Goal: Transaction & Acquisition: Purchase product/service

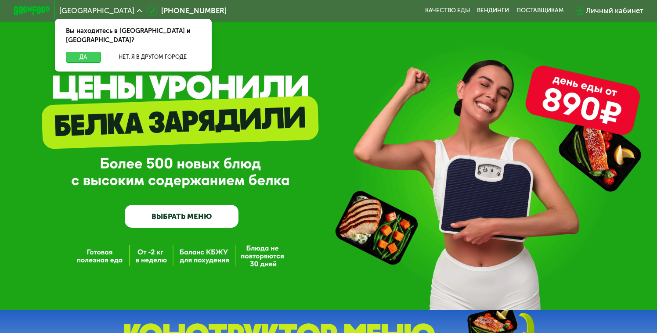
click at [90, 52] on button "Да" at bounding box center [83, 57] width 35 height 11
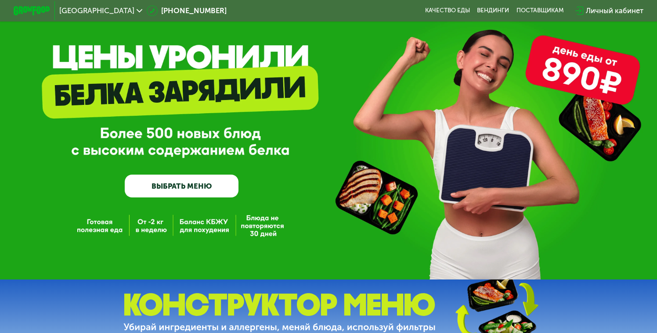
scroll to position [38, 0]
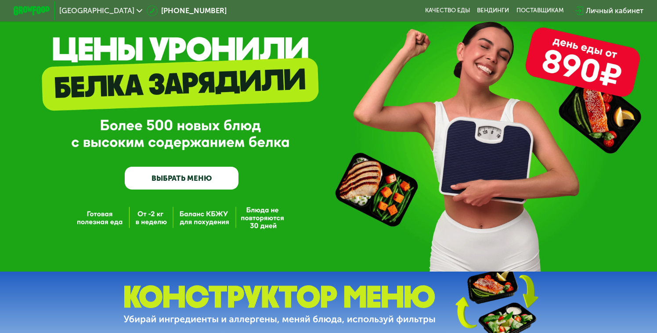
click at [208, 174] on link "ВЫБРАТЬ МЕНЮ" at bounding box center [182, 178] width 114 height 23
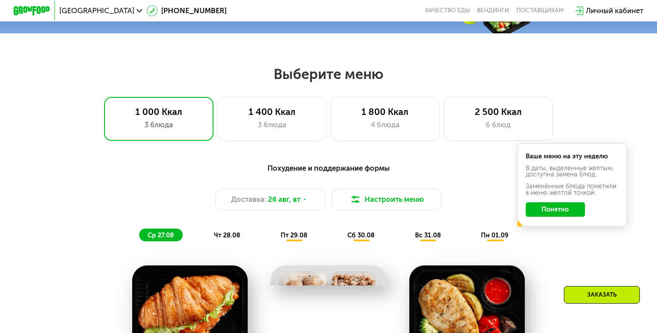
scroll to position [386, 0]
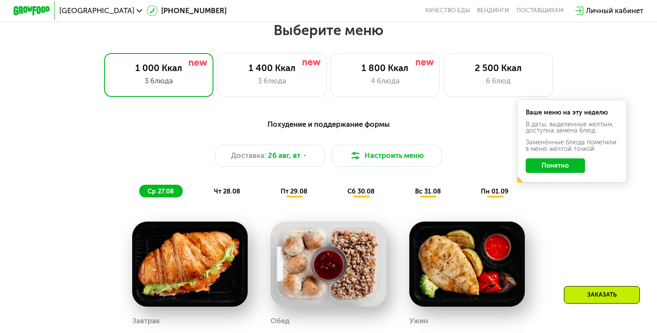
click at [547, 164] on button "Понятно" at bounding box center [554, 165] width 59 height 14
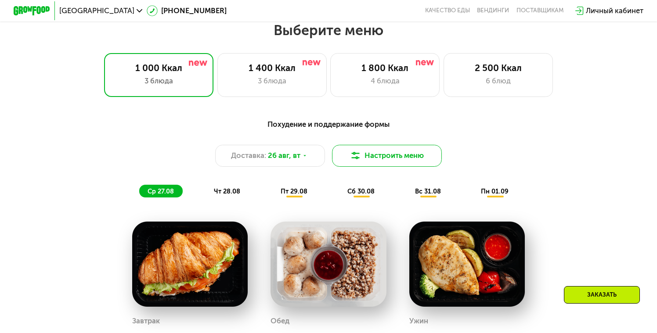
click at [368, 147] on button "Настроить меню" at bounding box center [386, 156] width 109 height 22
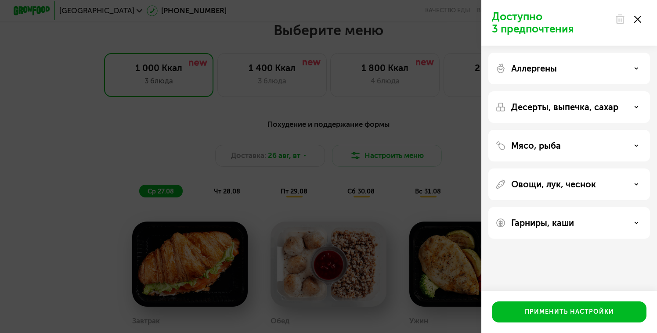
click at [638, 20] on use at bounding box center [637, 19] width 7 height 7
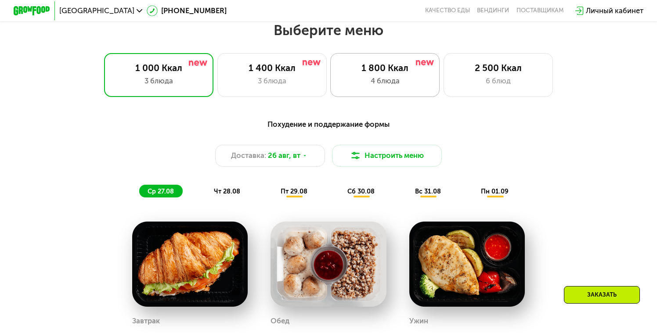
click at [397, 76] on div "4 блюда" at bounding box center [385, 80] width 90 height 11
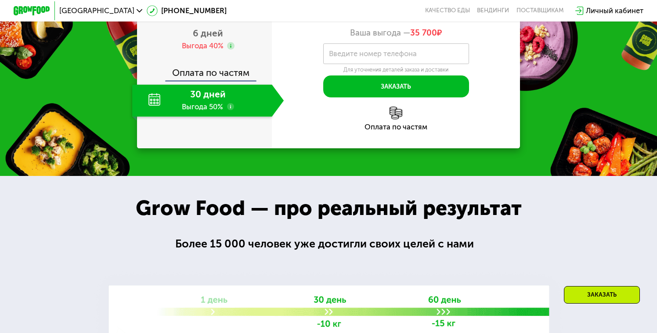
scroll to position [938, 0]
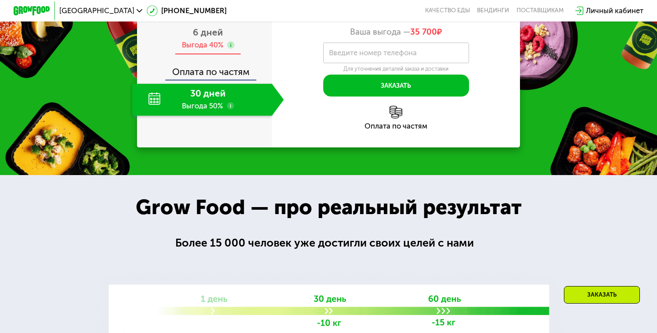
click at [210, 50] on div "Выгода 40%" at bounding box center [203, 45] width 42 height 10
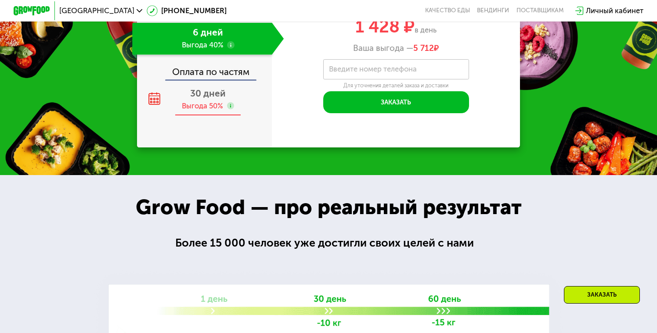
click at [202, 99] on span "30 дней" at bounding box center [208, 93] width 36 height 11
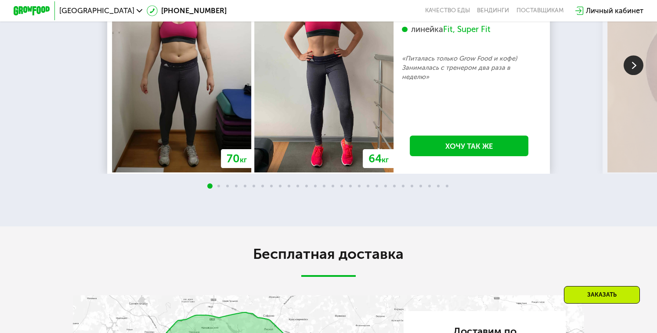
scroll to position [1538, 0]
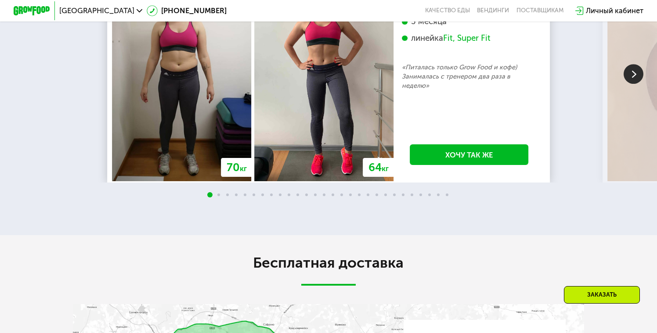
click at [634, 84] on img at bounding box center [633, 75] width 20 height 20
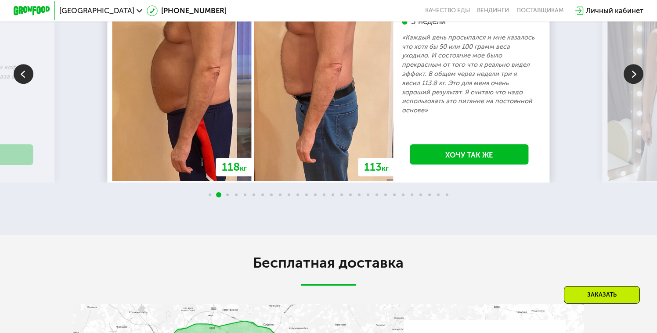
click at [634, 84] on img at bounding box center [633, 75] width 20 height 20
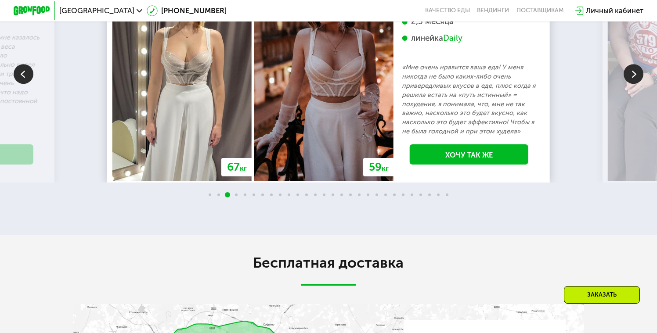
click at [634, 84] on img at bounding box center [633, 75] width 20 height 20
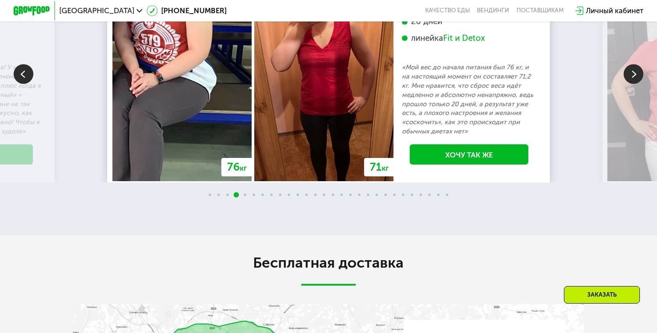
click at [634, 84] on img at bounding box center [633, 75] width 20 height 20
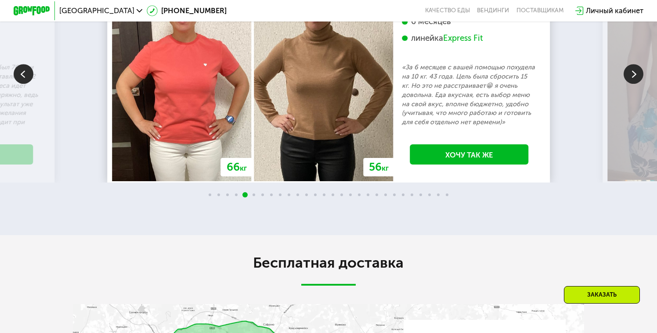
click at [634, 84] on img at bounding box center [633, 75] width 20 height 20
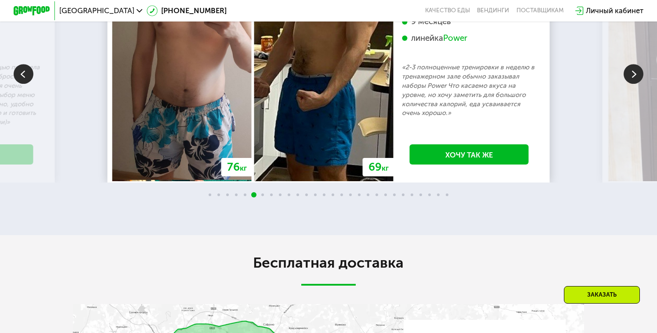
click at [634, 84] on img at bounding box center [633, 75] width 20 height 20
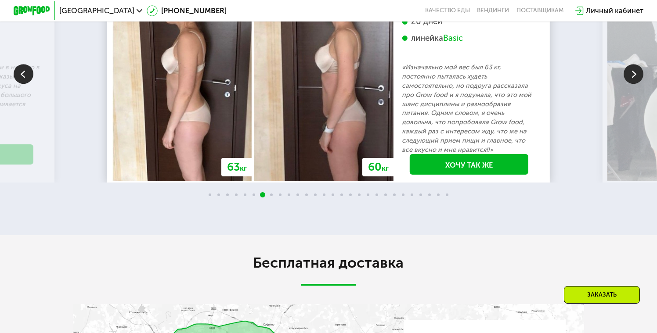
click at [634, 84] on img at bounding box center [633, 75] width 20 height 20
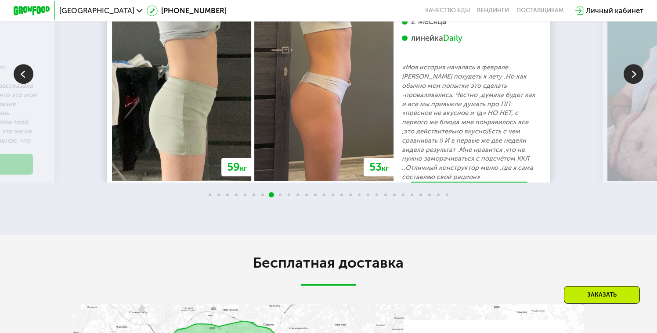
click at [634, 84] on img at bounding box center [633, 75] width 20 height 20
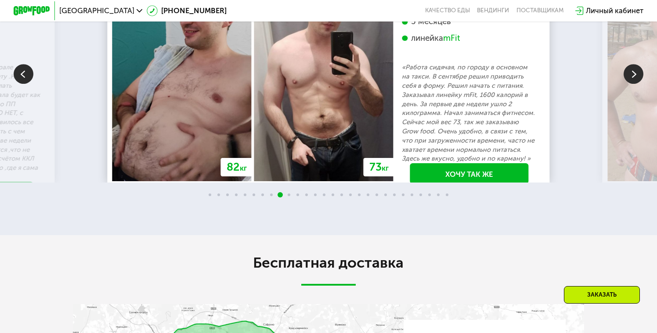
click at [634, 84] on img at bounding box center [633, 75] width 20 height 20
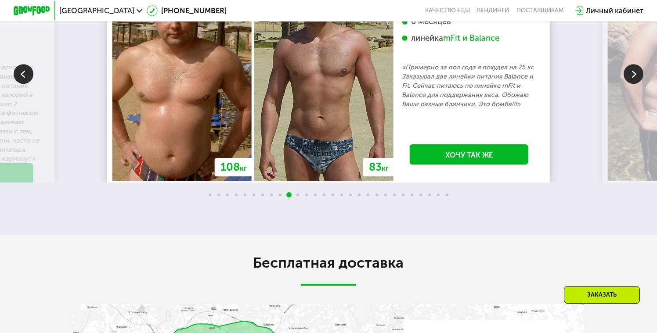
click at [634, 84] on img at bounding box center [633, 75] width 20 height 20
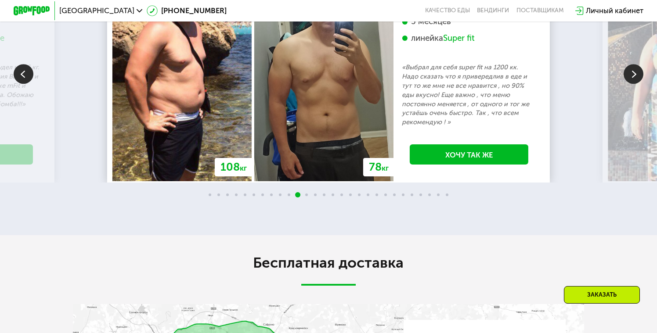
click at [634, 84] on img at bounding box center [633, 75] width 20 height 20
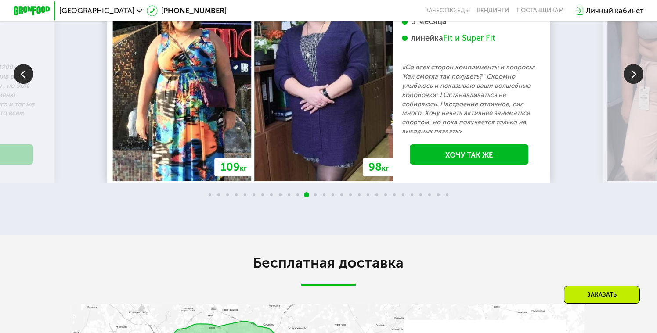
click at [634, 84] on img at bounding box center [633, 75] width 20 height 20
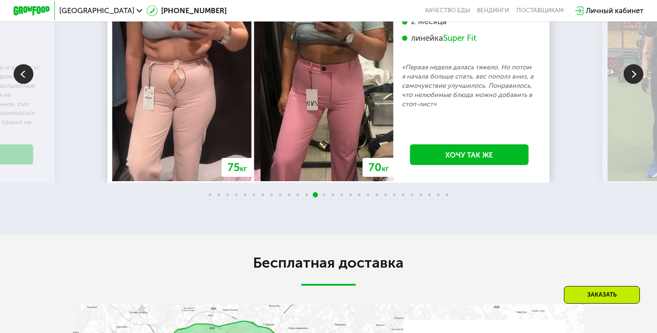
click at [634, 84] on img at bounding box center [633, 75] width 20 height 20
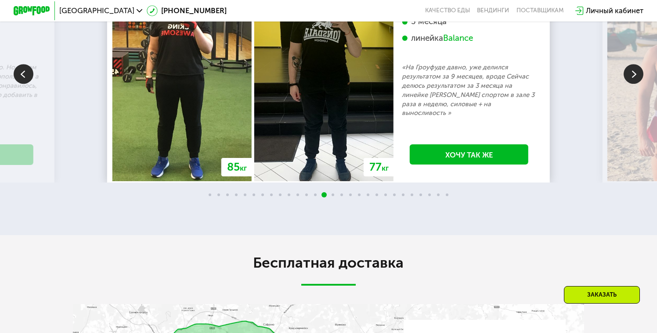
click at [634, 84] on img at bounding box center [633, 75] width 20 height 20
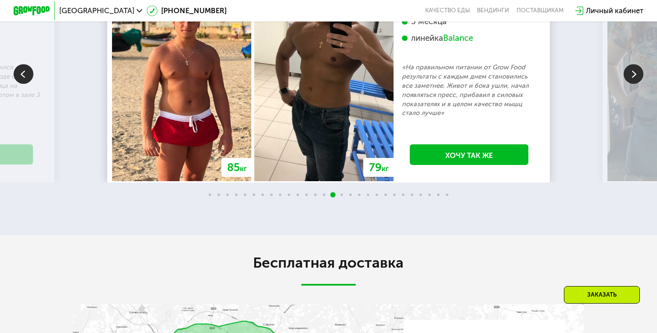
click at [634, 84] on img at bounding box center [633, 75] width 20 height 20
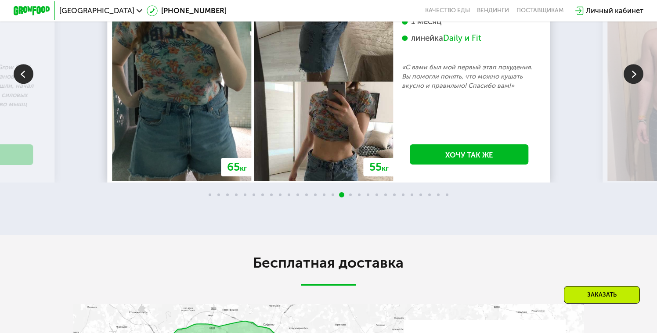
click at [634, 84] on img at bounding box center [633, 75] width 20 height 20
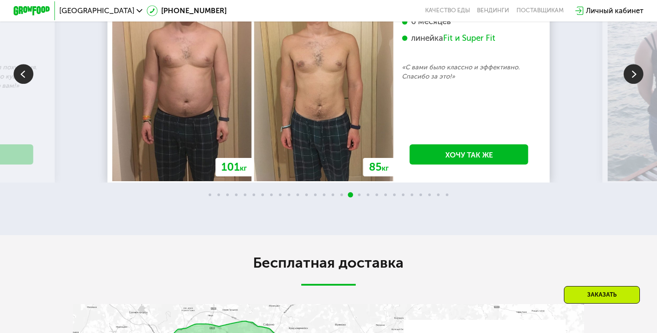
click at [16, 84] on img at bounding box center [24, 75] width 20 height 20
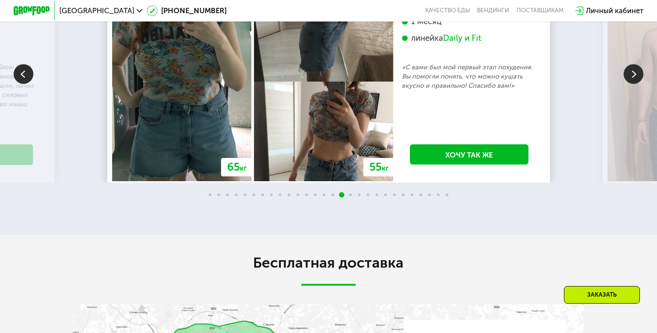
click at [636, 84] on img at bounding box center [633, 75] width 20 height 20
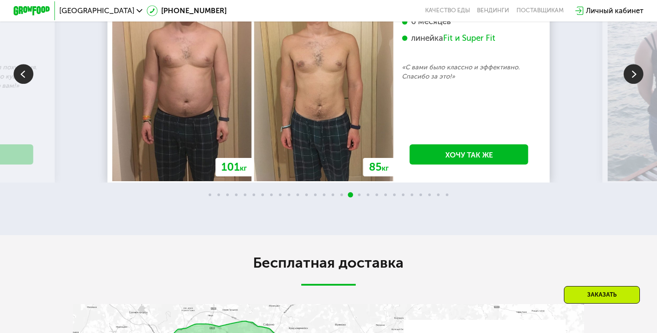
click at [636, 84] on img at bounding box center [633, 75] width 20 height 20
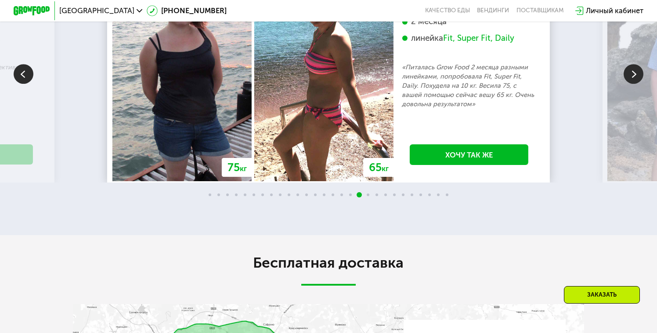
click at [634, 84] on img at bounding box center [633, 75] width 20 height 20
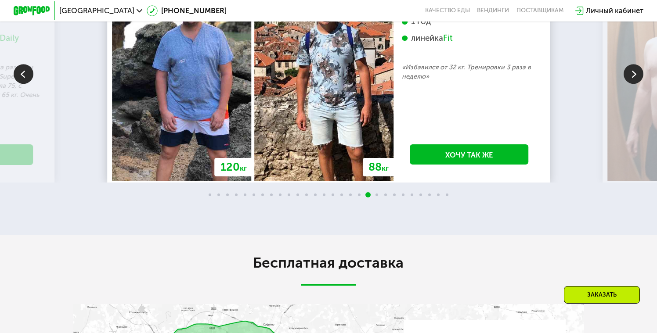
click at [634, 84] on img at bounding box center [633, 75] width 20 height 20
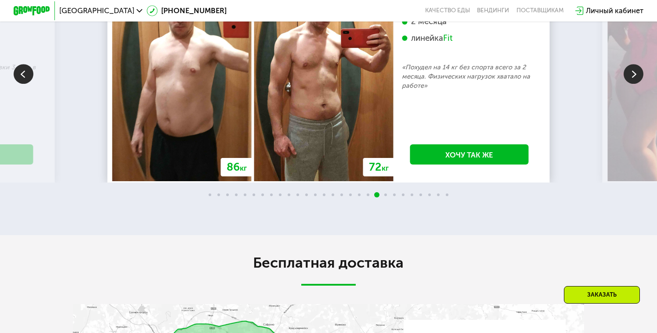
click at [634, 84] on img at bounding box center [633, 75] width 20 height 20
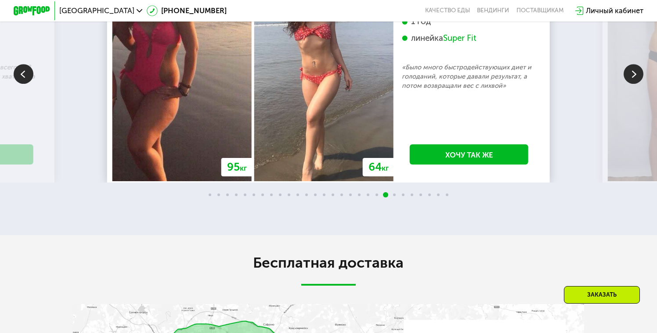
click at [634, 84] on img at bounding box center [633, 75] width 20 height 20
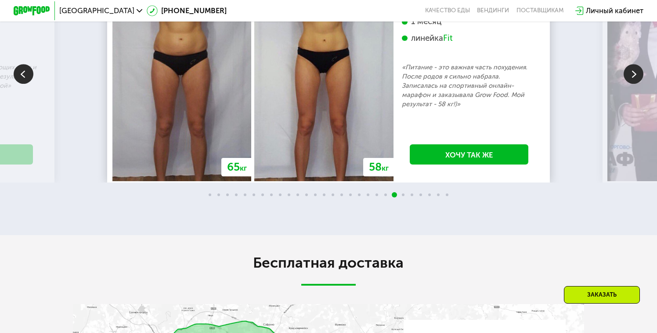
click at [634, 84] on img at bounding box center [633, 75] width 20 height 20
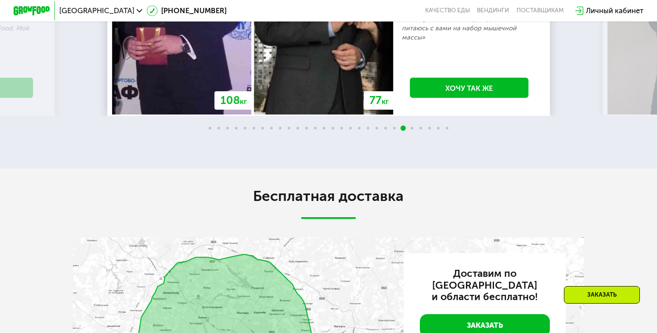
scroll to position [1631, 0]
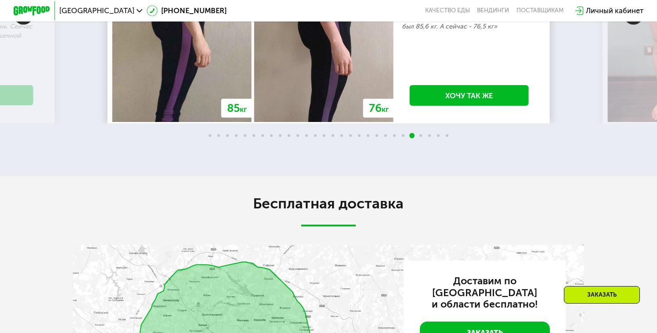
scroll to position [1582, 0]
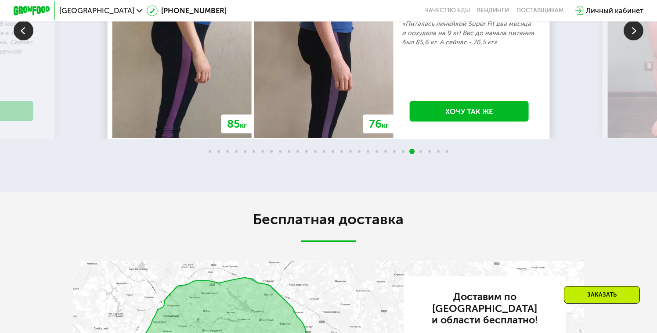
click at [632, 41] on img at bounding box center [633, 31] width 20 height 20
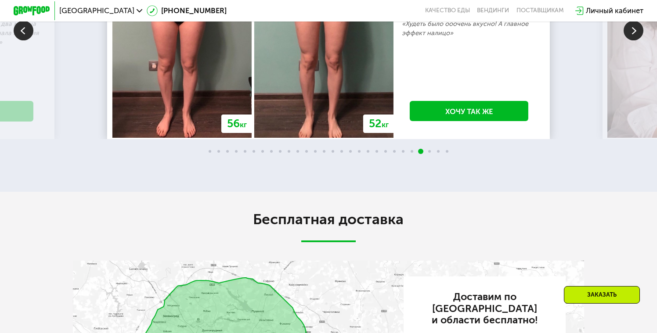
click at [633, 41] on img at bounding box center [633, 31] width 20 height 20
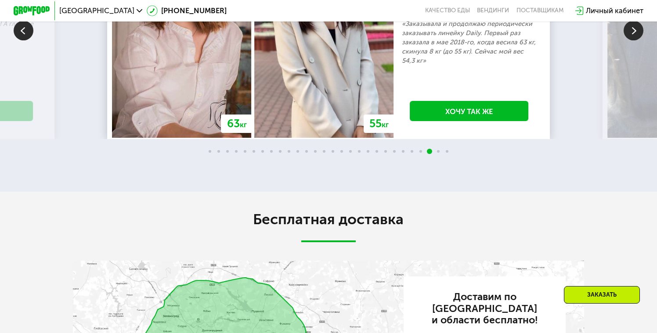
click at [633, 41] on img at bounding box center [633, 31] width 20 height 20
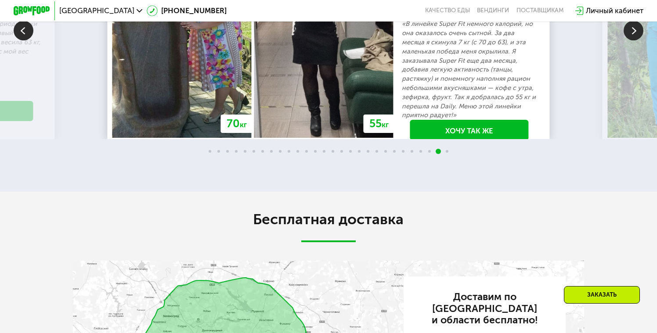
click at [635, 41] on img at bounding box center [633, 31] width 20 height 20
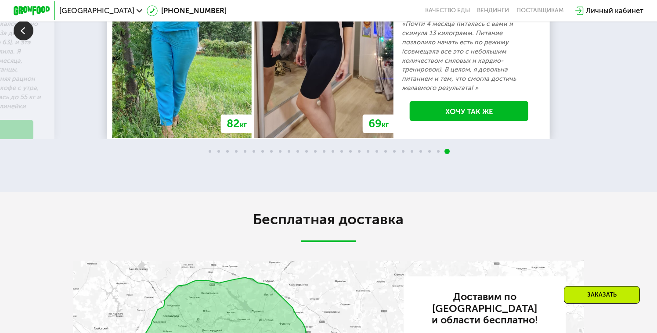
click at [22, 41] on img at bounding box center [24, 31] width 20 height 20
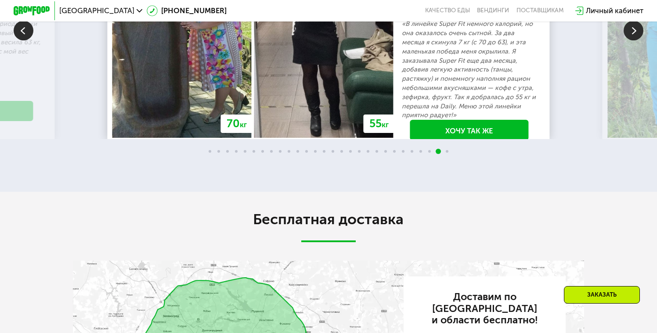
click at [22, 41] on img at bounding box center [24, 31] width 20 height 20
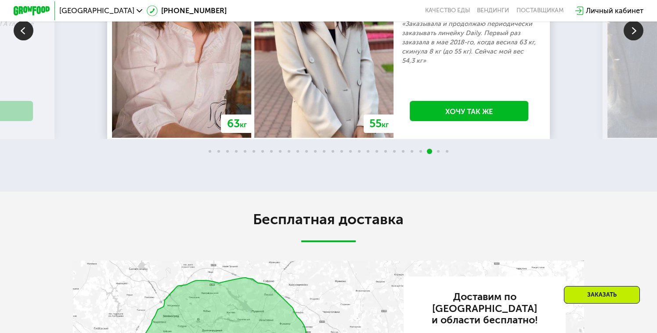
click at [22, 41] on img at bounding box center [24, 31] width 20 height 20
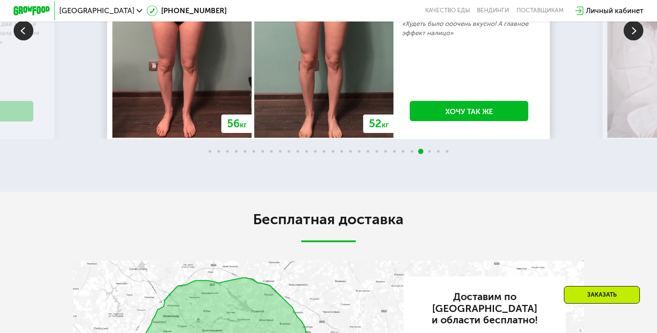
click at [22, 41] on img at bounding box center [24, 31] width 20 height 20
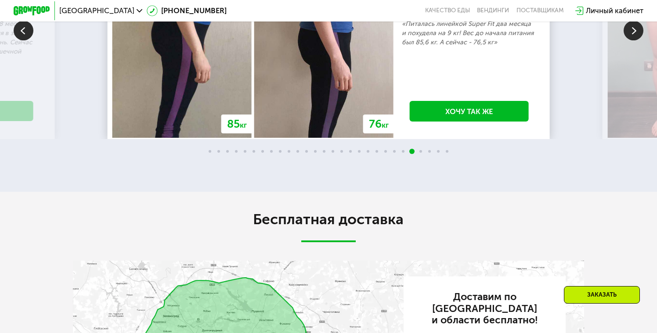
click at [22, 41] on img at bounding box center [24, 31] width 20 height 20
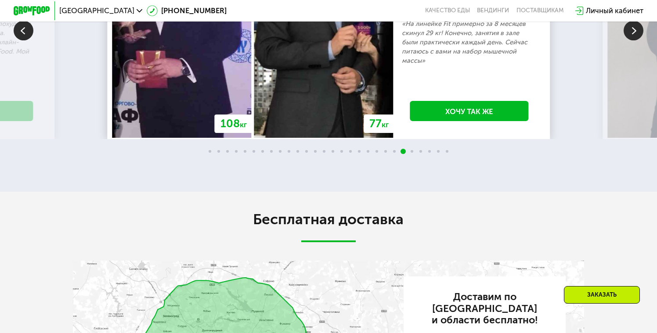
click at [22, 41] on img at bounding box center [24, 31] width 20 height 20
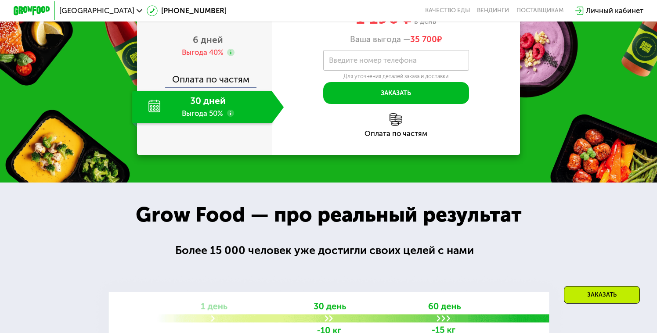
scroll to position [928, 0]
